Goal: Communication & Community: Answer question/provide support

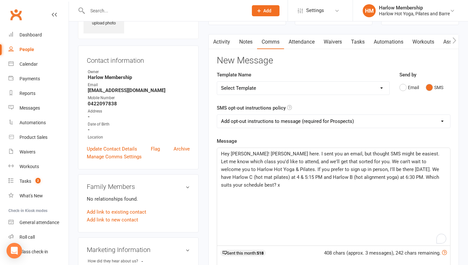
scroll to position [44, 0]
click at [307, 124] on select "Add opt-out instructions to message (required for Prospects)" at bounding box center [333, 120] width 233 height 13
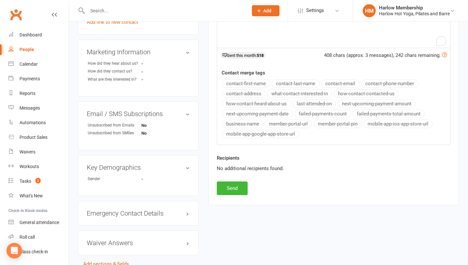
scroll to position [248, 0]
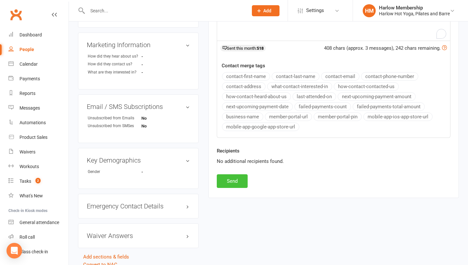
click at [236, 187] on button "Send" at bounding box center [232, 181] width 31 height 14
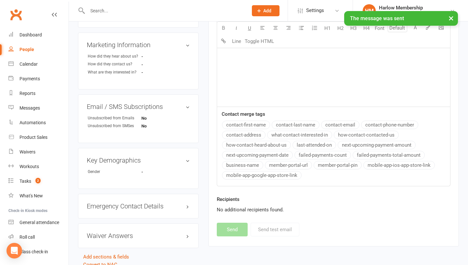
scroll to position [0, 0]
